Goal: Task Accomplishment & Management: Manage account settings

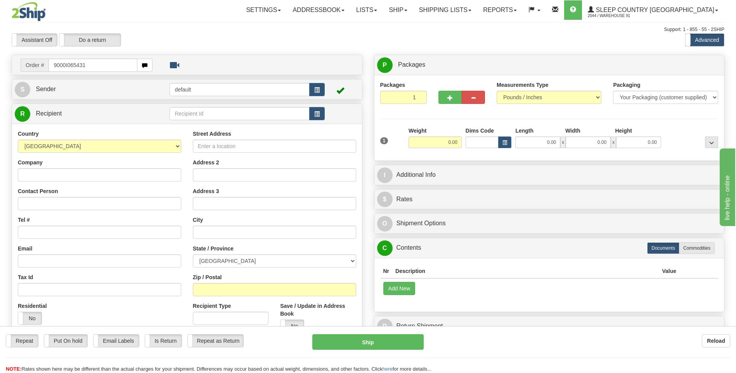
type input "9000I065431"
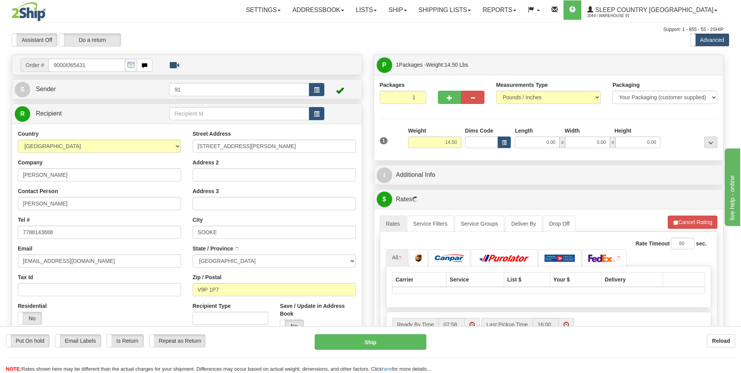
type input "PARKSVILLE"
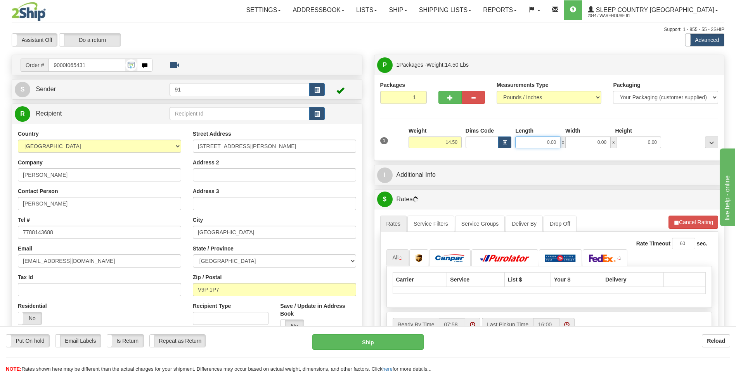
click at [539, 142] on input "0.00" at bounding box center [537, 142] width 45 height 12
type input "14.00"
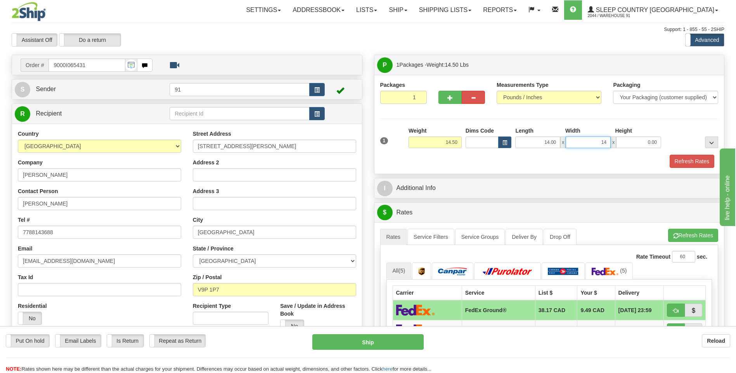
type input "14.00"
type input "42.00"
click at [680, 154] on div "Packaging Your Packaging (customer supplied) Envelope (carrier supplied) Pack (…" at bounding box center [562, 154] width 313 height 0
click at [686, 161] on button "Refresh Rates" at bounding box center [691, 161] width 45 height 13
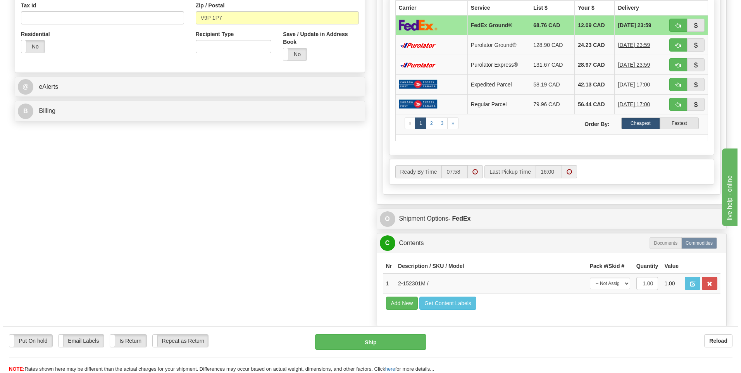
scroll to position [310, 0]
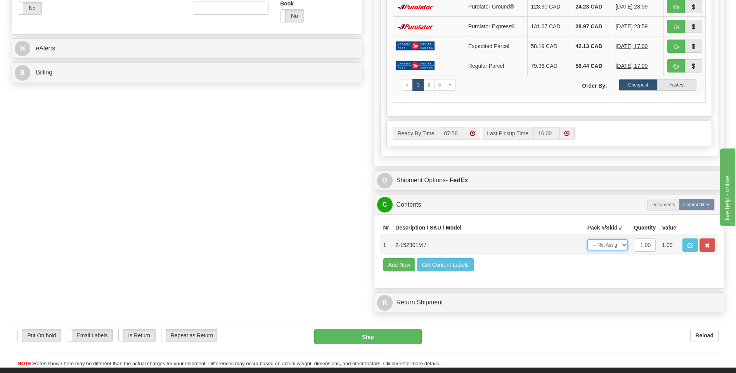
drag, startPoint x: 621, startPoint y: 244, endPoint x: 617, endPoint y: 251, distance: 8.9
click at [621, 244] on select "-- Not Assigned -- Package 1" at bounding box center [607, 245] width 40 height 12
select select "0"
click at [587, 239] on select "-- Not Assigned -- Package 1" at bounding box center [607, 245] width 40 height 12
click at [396, 337] on button "Ship" at bounding box center [367, 337] width 107 height 16
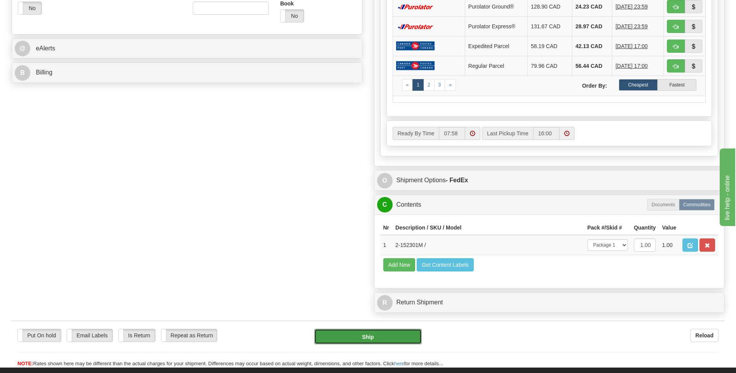
type input "92"
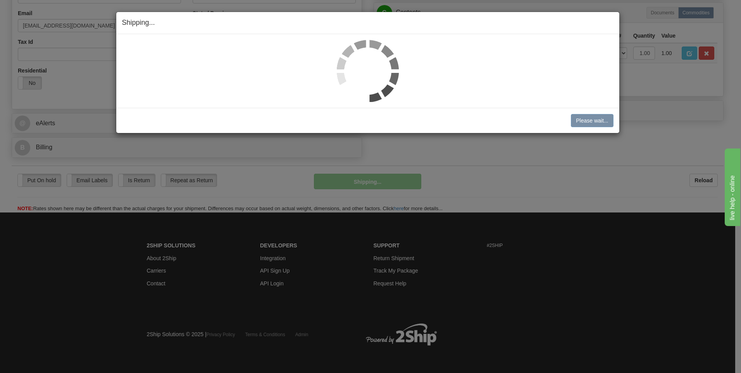
scroll to position [236, 0]
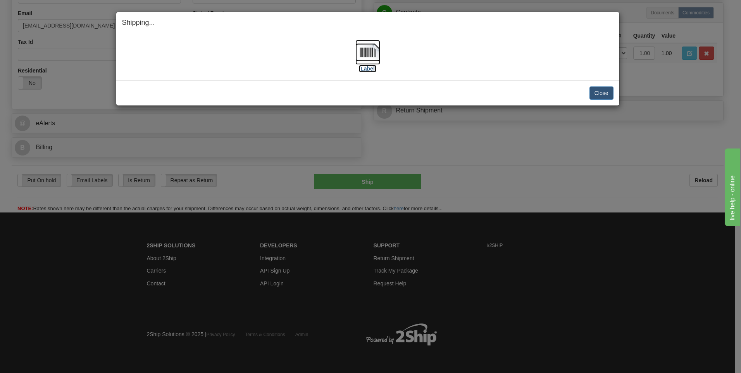
click at [370, 55] on img at bounding box center [368, 52] width 25 height 25
click at [601, 94] on button "Close" at bounding box center [602, 92] width 24 height 13
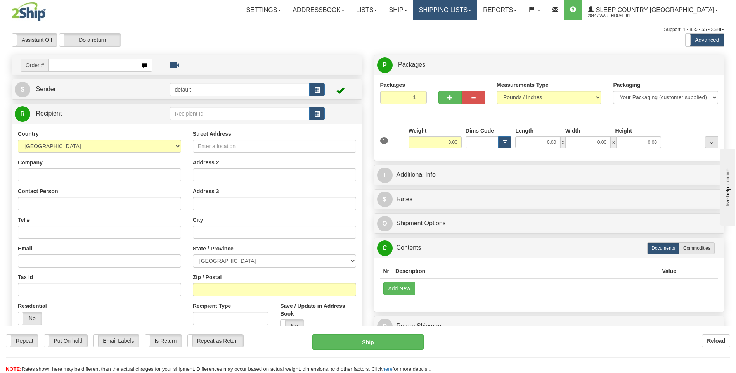
click at [477, 12] on link "Shipping lists" at bounding box center [445, 9] width 64 height 19
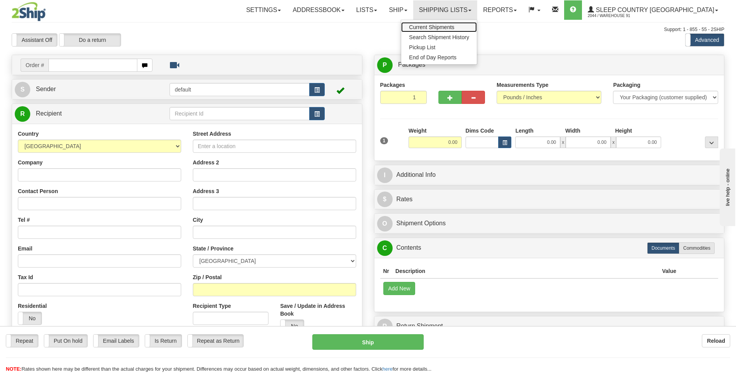
click at [454, 29] on span "Current Shipments" at bounding box center [431, 27] width 45 height 6
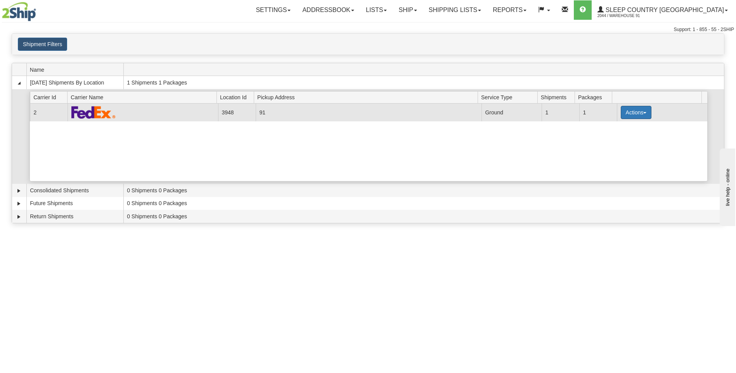
click at [644, 114] on button "Actions" at bounding box center [635, 112] width 31 height 13
click at [624, 134] on link "Close" at bounding box center [620, 137] width 62 height 10
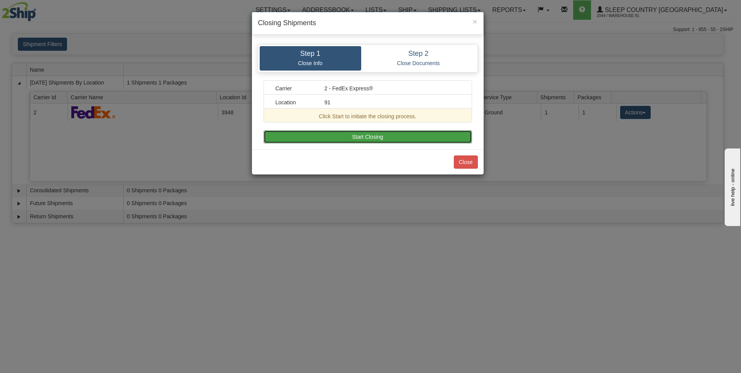
click at [378, 137] on button "Start Closing" at bounding box center [368, 136] width 209 height 13
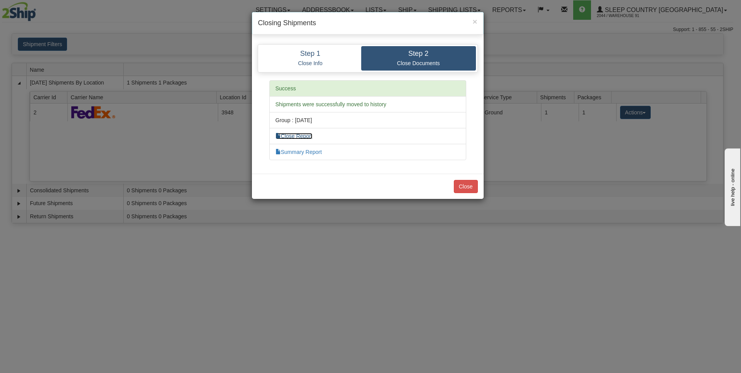
click at [313, 138] on link "Close Report" at bounding box center [294, 136] width 37 height 6
click at [313, 154] on link "Summary Report" at bounding box center [299, 152] width 47 height 6
click at [471, 185] on button "Close" at bounding box center [466, 186] width 24 height 13
